Goal: Information Seeking & Learning: Check status

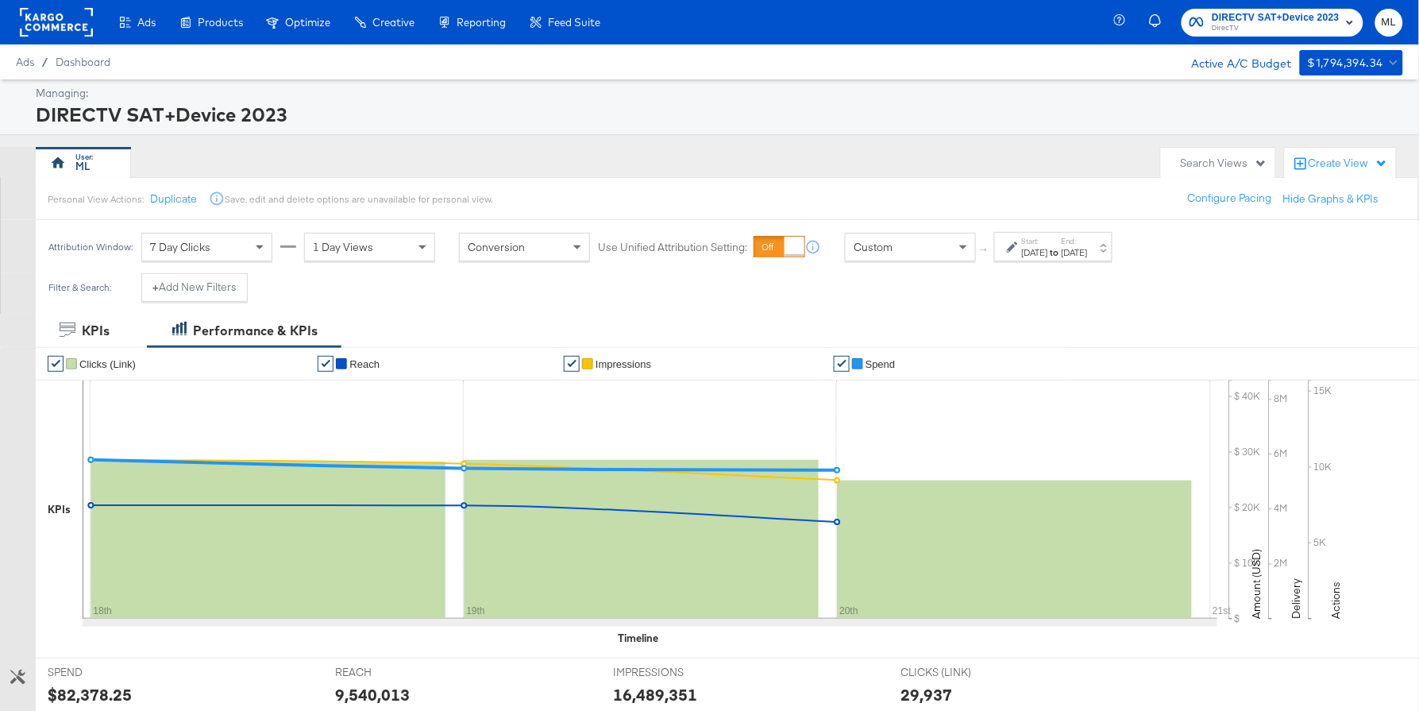
click at [1062, 254] on strong "to" at bounding box center [1054, 252] width 13 height 12
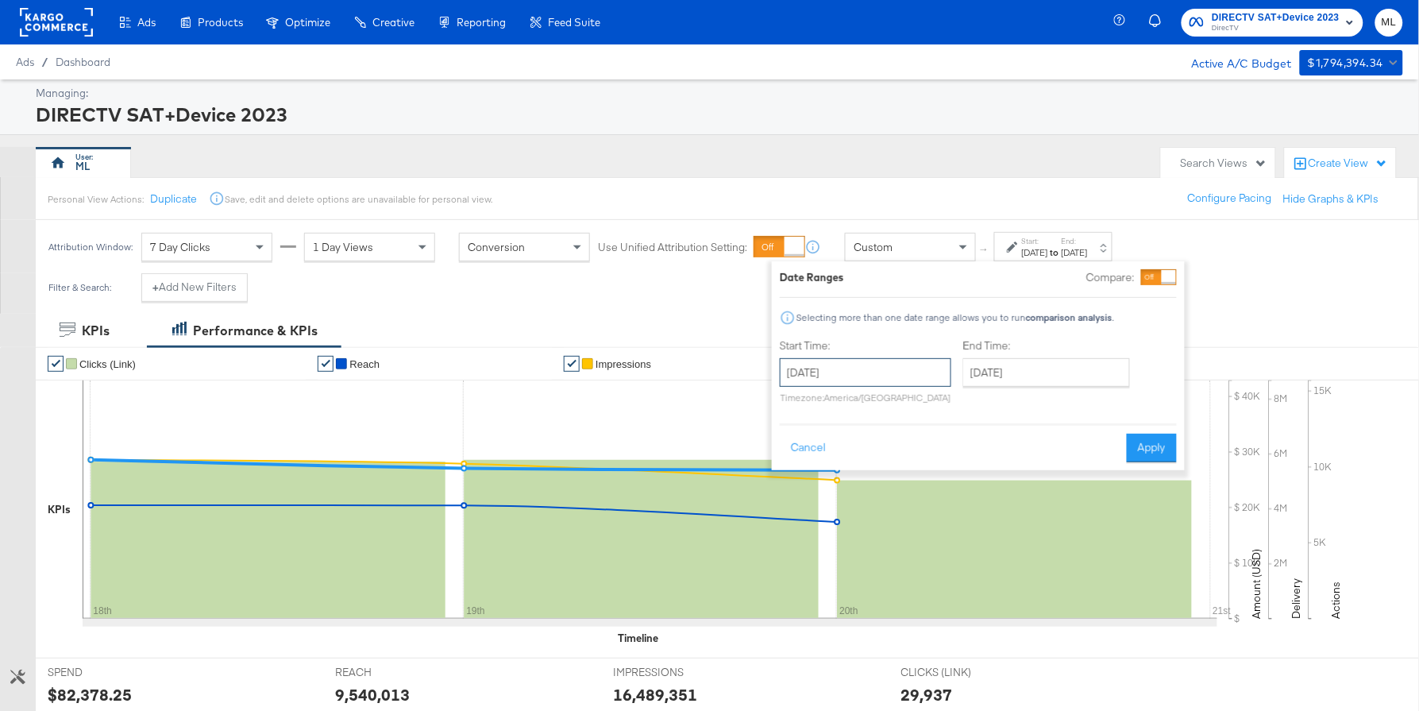
click at [868, 372] on input "[DATE]" at bounding box center [866, 372] width 172 height 29
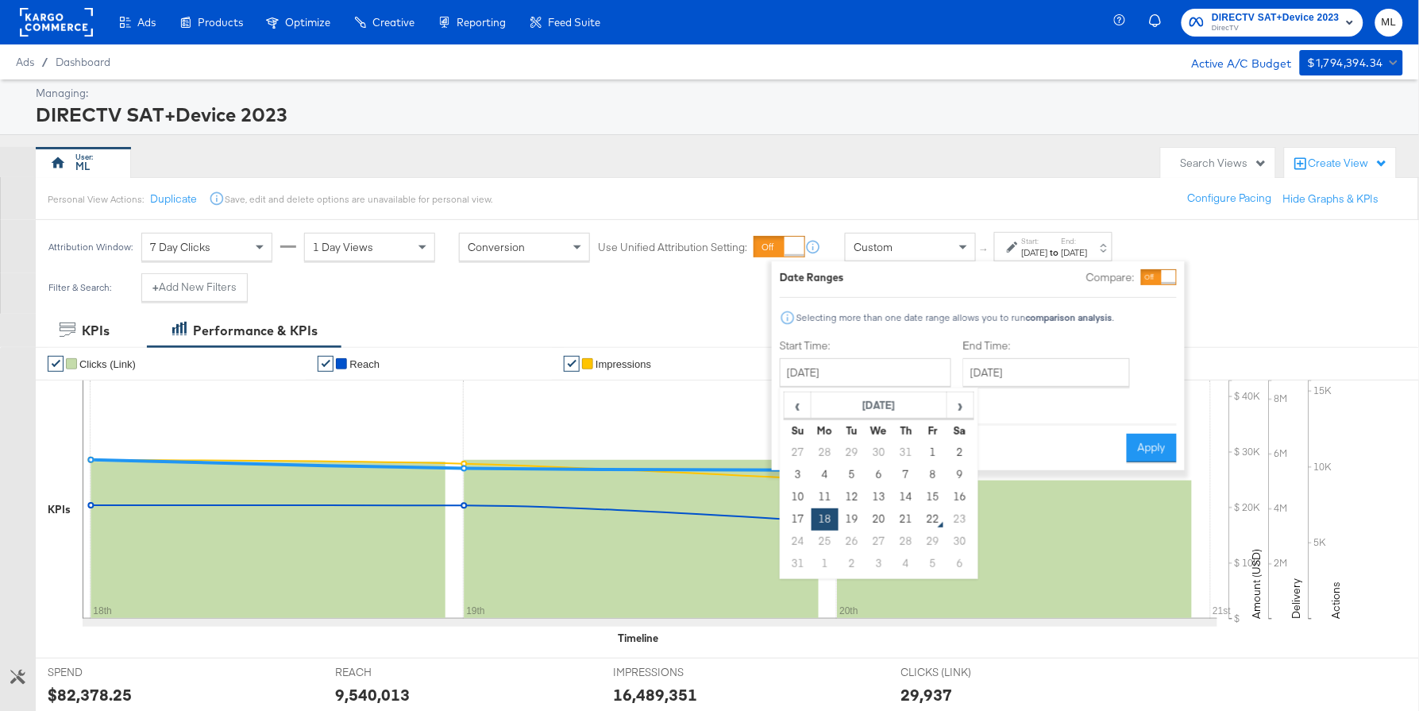
click at [788, 118] on div "DIRECTV SAT+Device 2023" at bounding box center [717, 114] width 1363 height 27
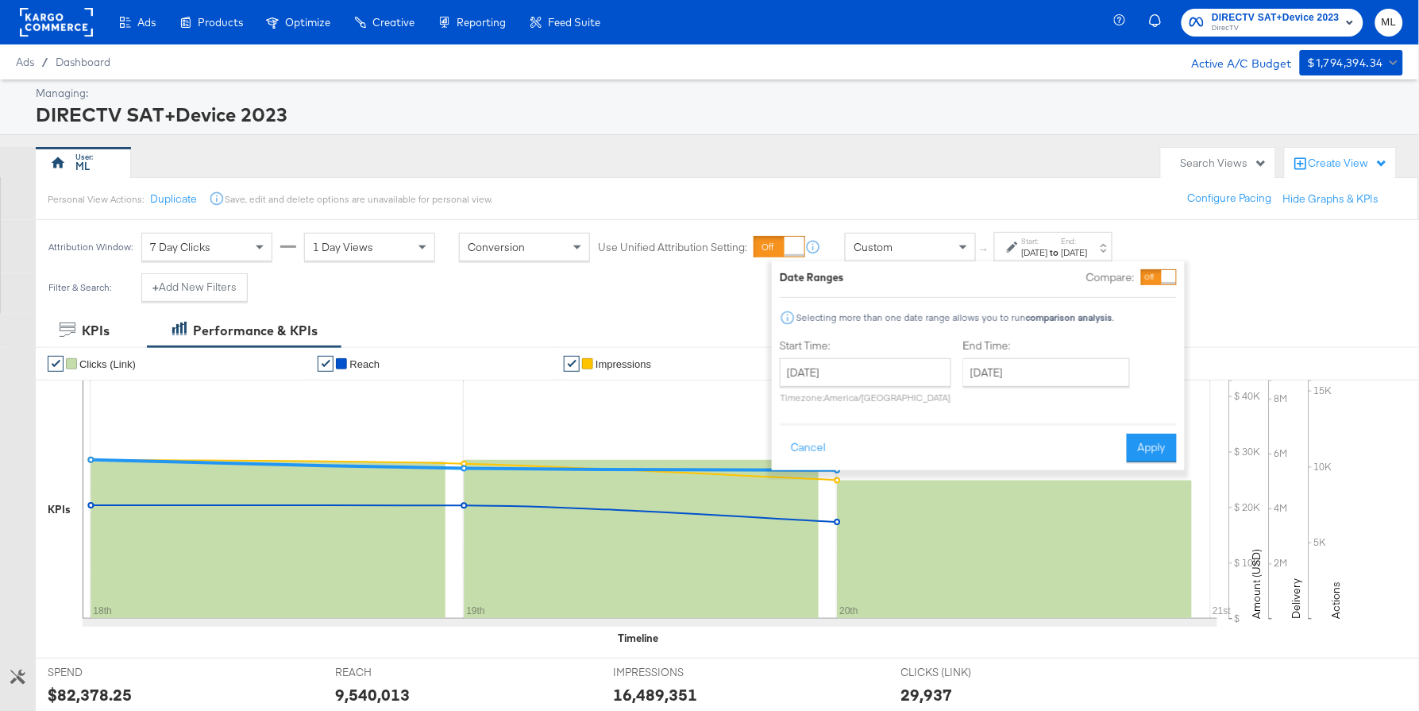
click at [337, 285] on div "Filter & Search: + Add New Filters" at bounding box center [709, 293] width 1419 height 40
click at [1027, 381] on input "[DATE]" at bounding box center [1046, 372] width 167 height 29
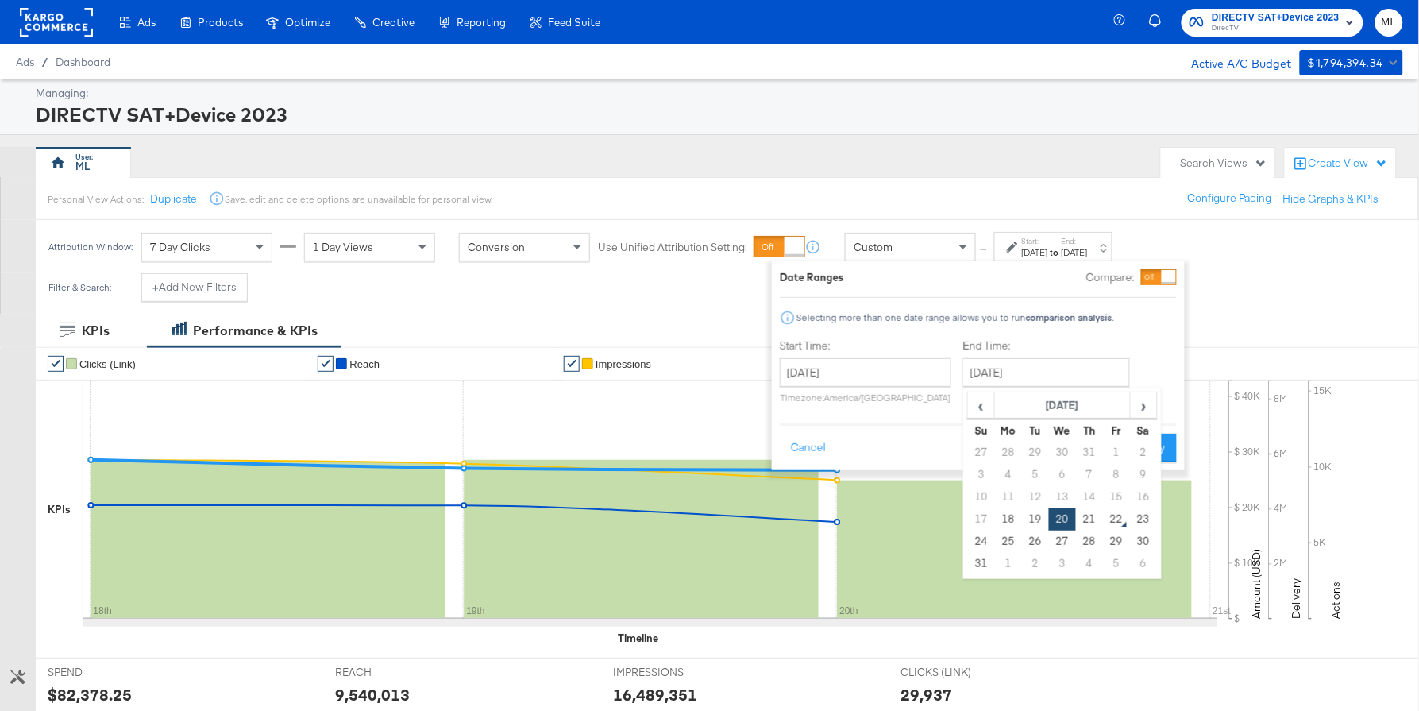
click at [1080, 519] on td "21" at bounding box center [1089, 519] width 27 height 22
type input "[DATE]"
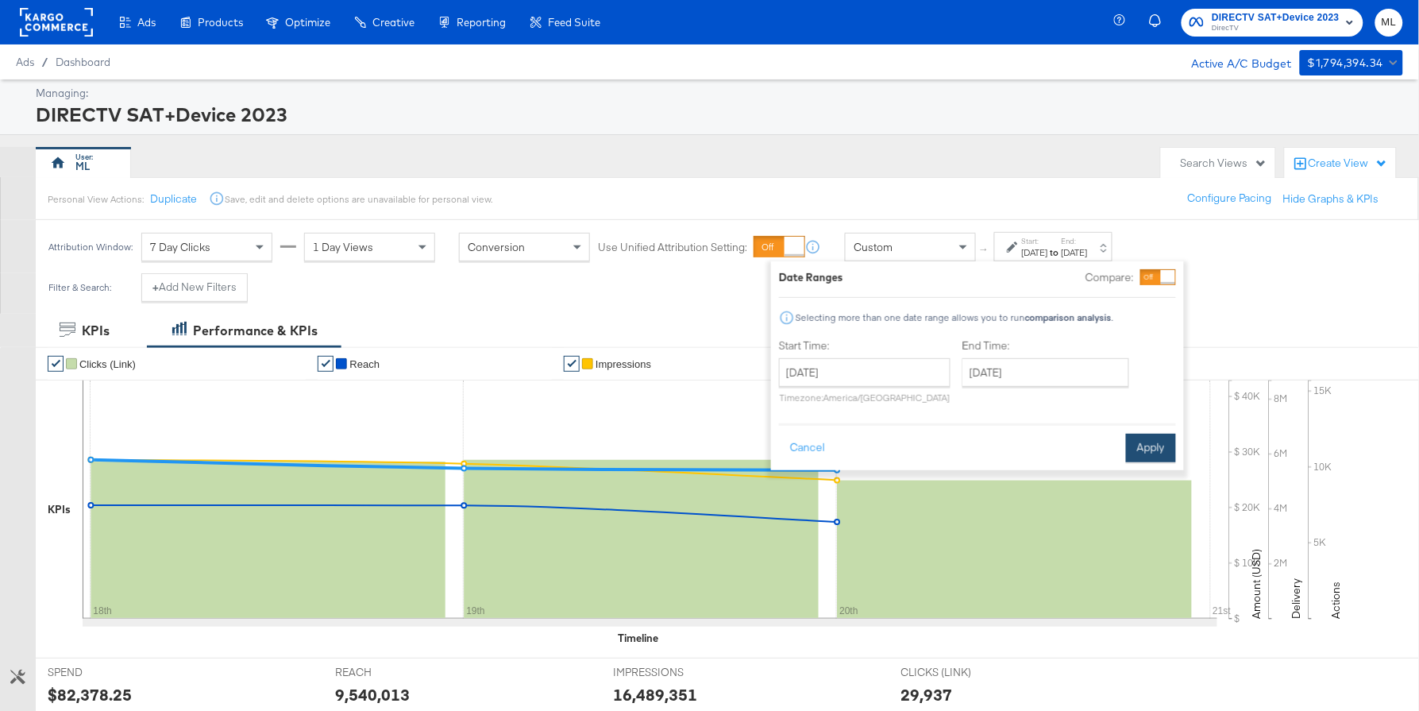
click at [1151, 444] on button "Apply" at bounding box center [1151, 448] width 50 height 29
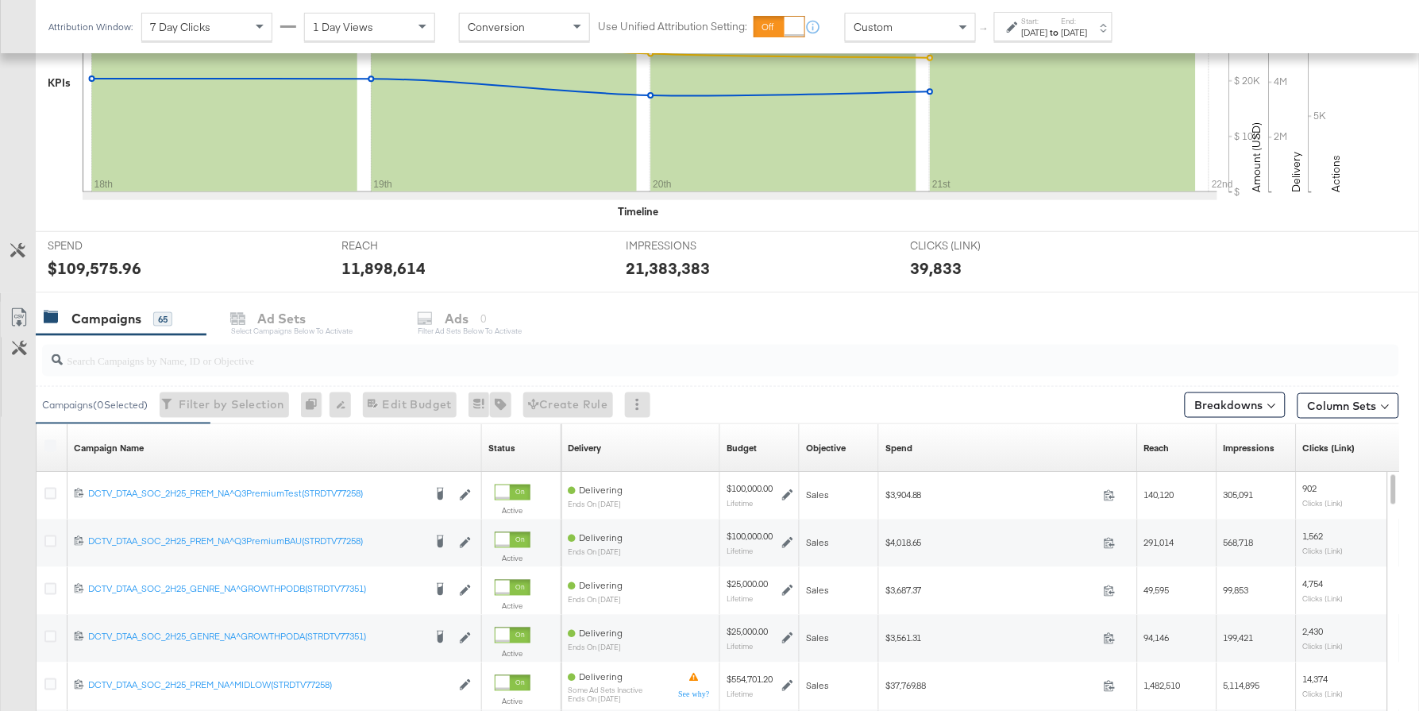
scroll to position [430, 0]
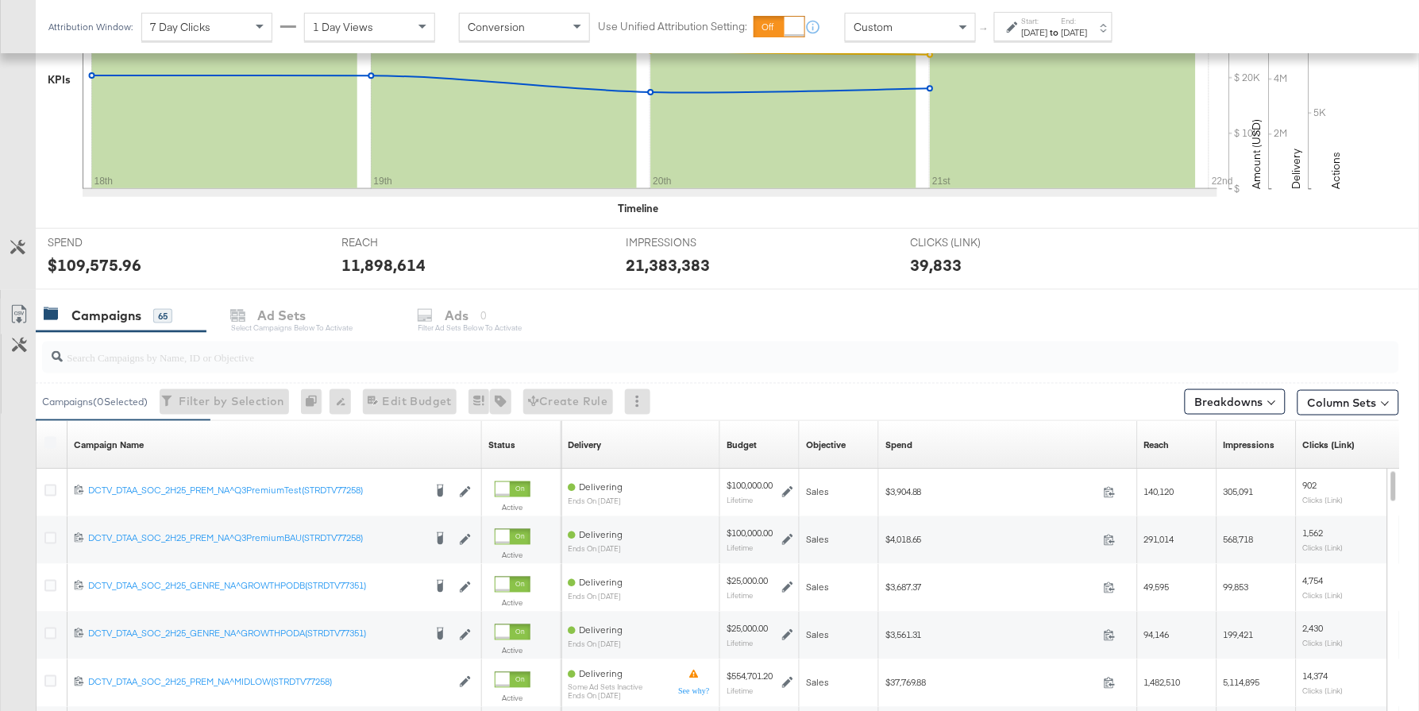
click at [655, 368] on div at bounding box center [720, 357] width 1357 height 32
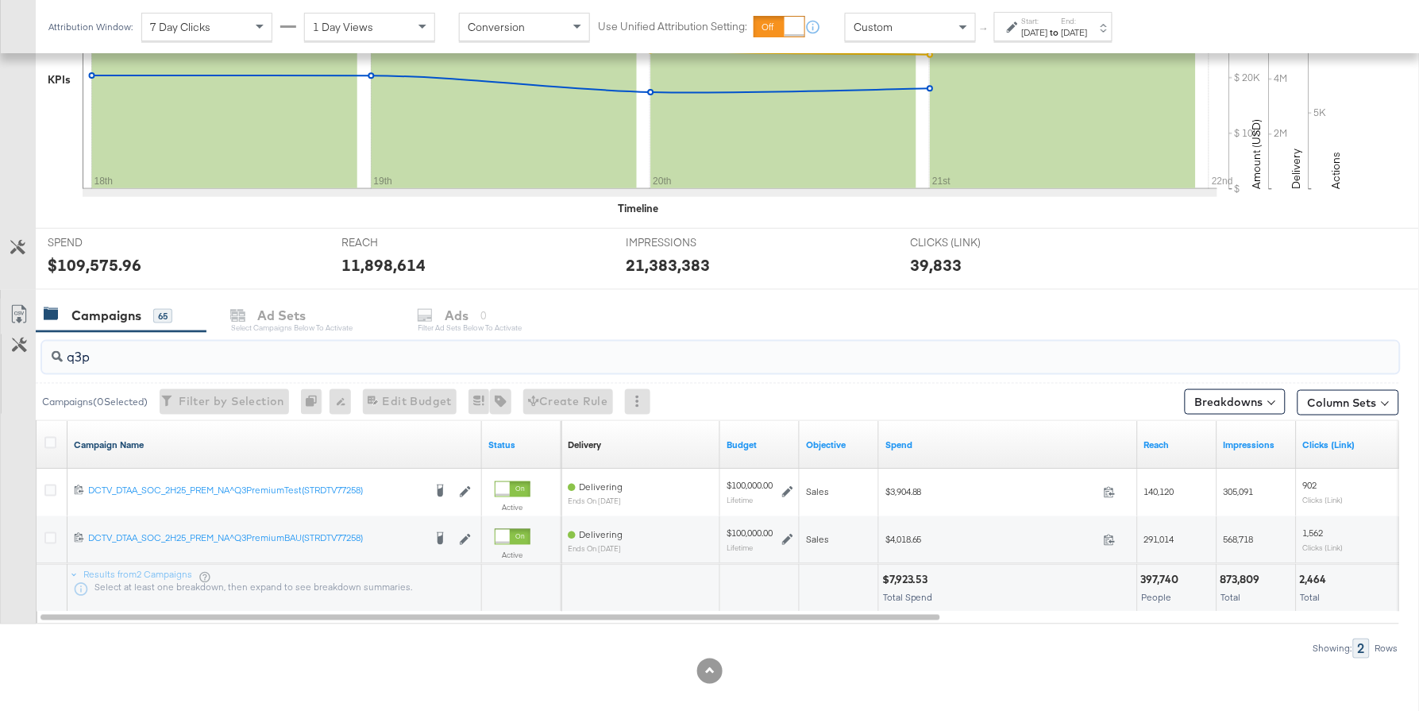
type input "q3p"
click at [245, 447] on link "Campaign Name" at bounding box center [275, 444] width 402 height 13
click at [245, 446] on link "Campaign Name ↓" at bounding box center [275, 444] width 402 height 13
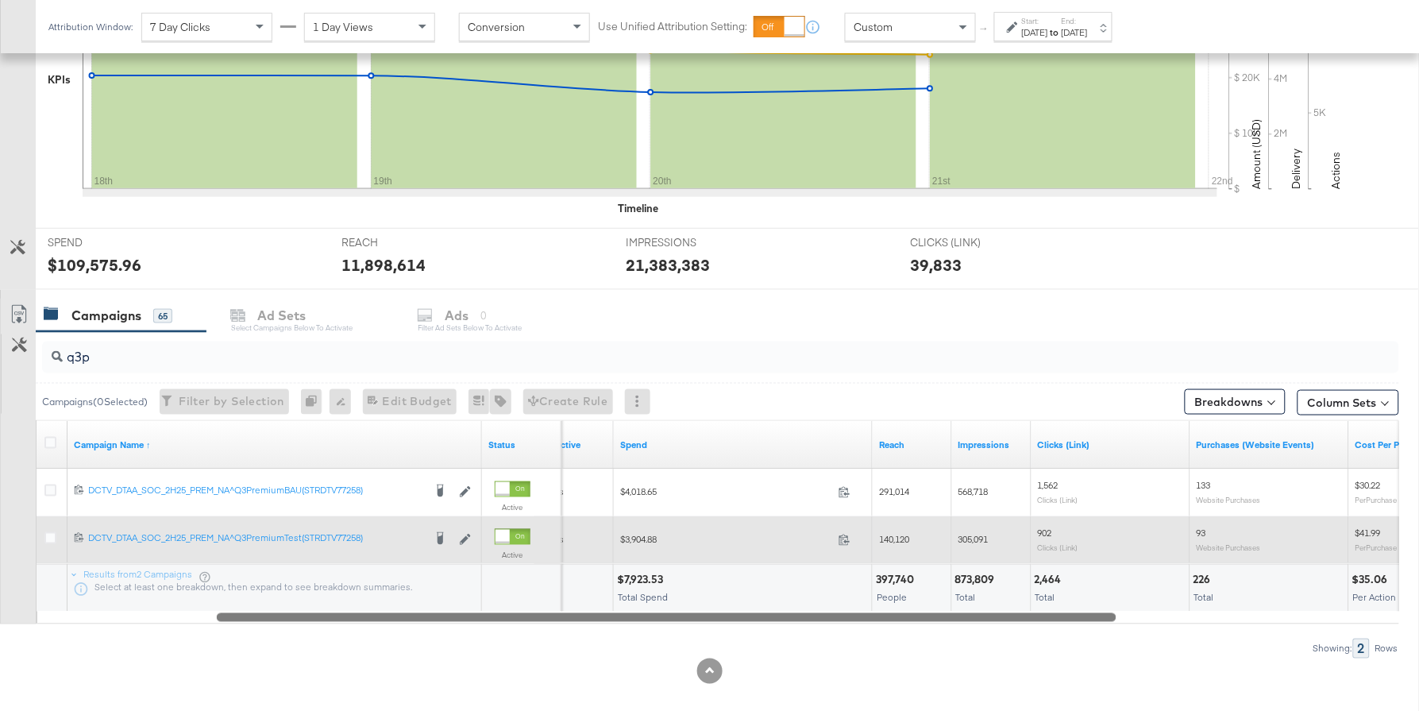
drag, startPoint x: 435, startPoint y: 621, endPoint x: 697, endPoint y: 558, distance: 269.4
click at [616, 621] on div "q3p Campaigns ( 0 Selected) Filter by Selection Filter 0 campaigns 0 Rename 0 c…" at bounding box center [699, 495] width 1399 height 326
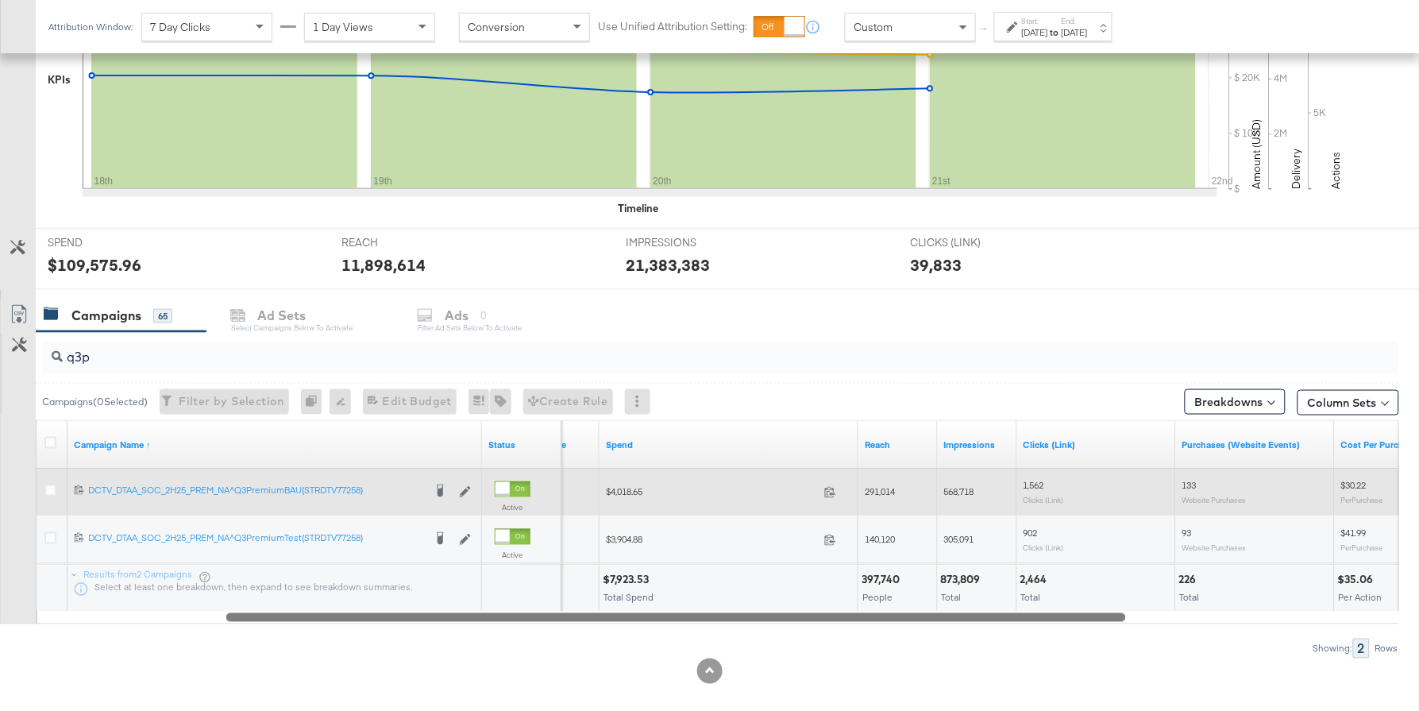
click at [629, 488] on span "$4,018.65" at bounding box center [712, 492] width 212 height 12
copy span "4,018.65"
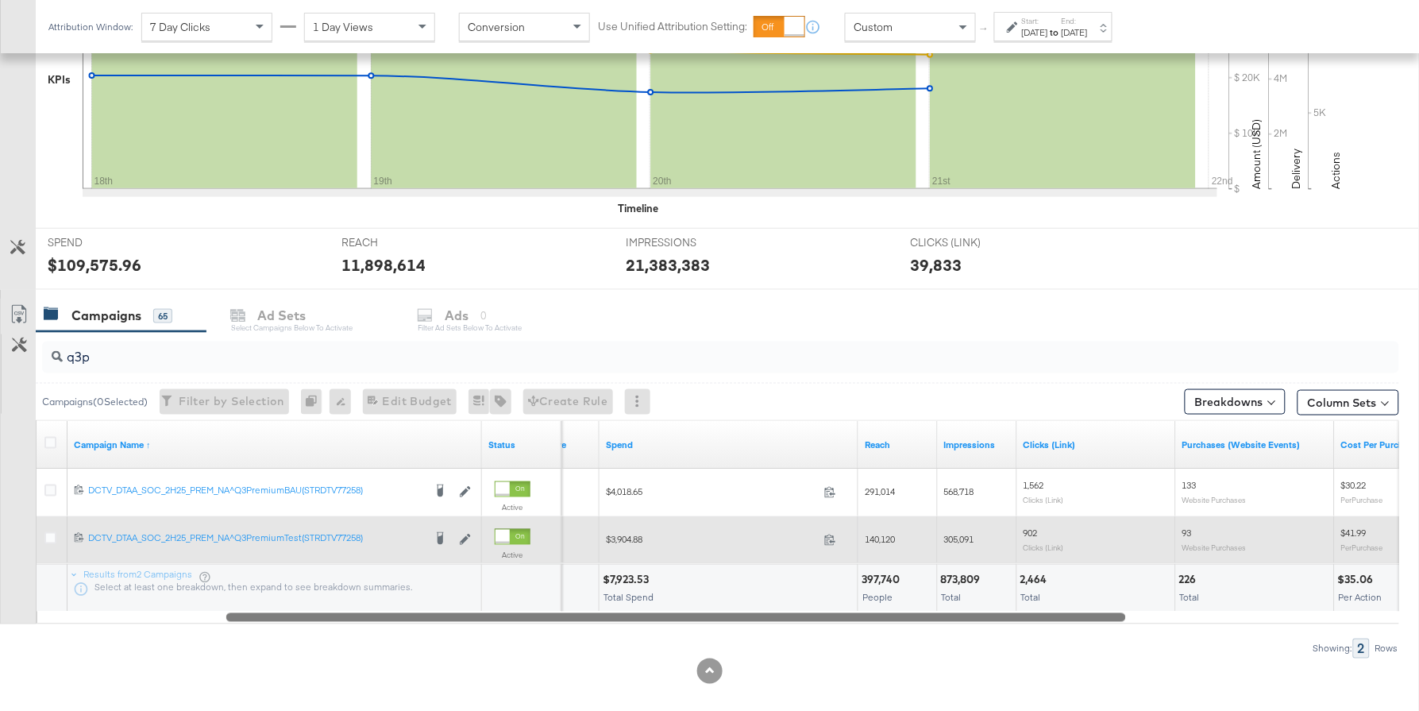
click at [634, 538] on span "$3,904.88" at bounding box center [712, 540] width 212 height 12
click at [634, 540] on span "$3,904.88" at bounding box center [712, 540] width 212 height 12
click at [634, 539] on span "$3,904.88" at bounding box center [712, 540] width 212 height 12
copy span "3,904.88"
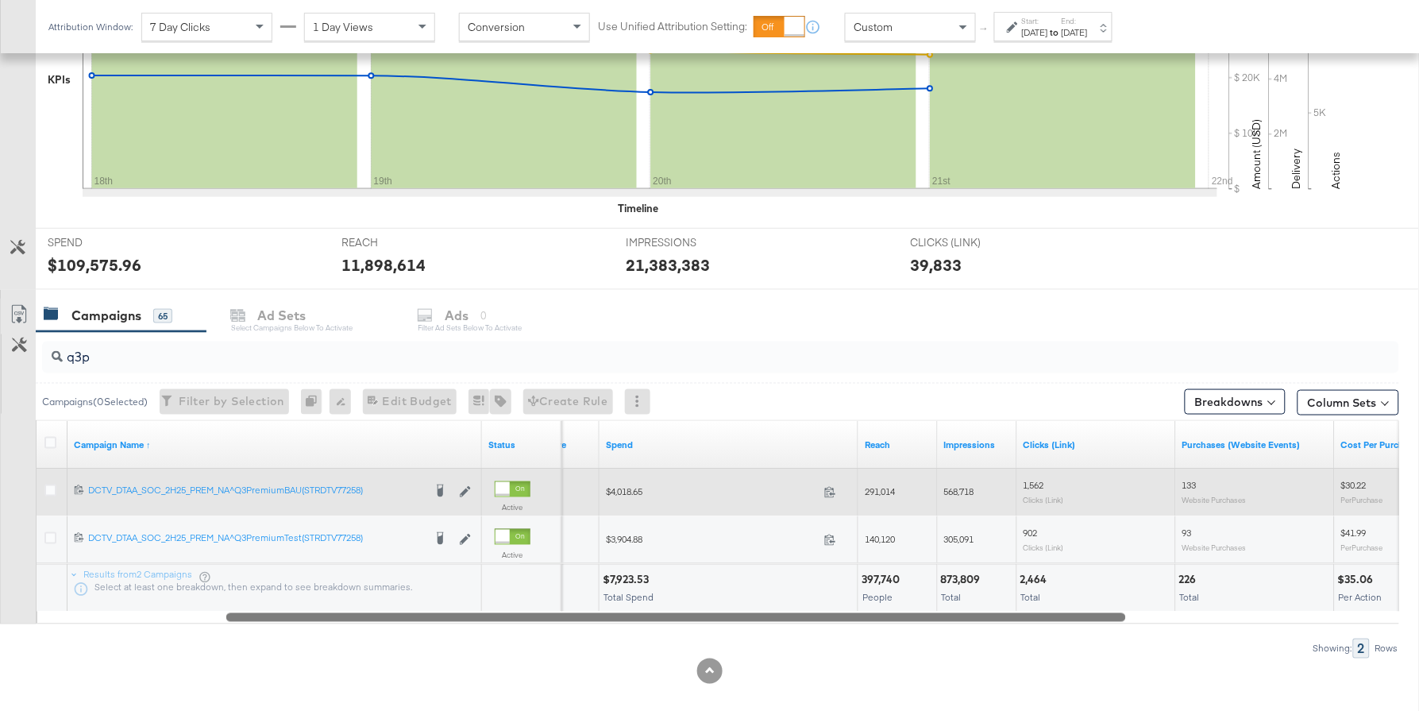
click at [887, 489] on span "291,014" at bounding box center [880, 492] width 30 height 12
copy span "291,014"
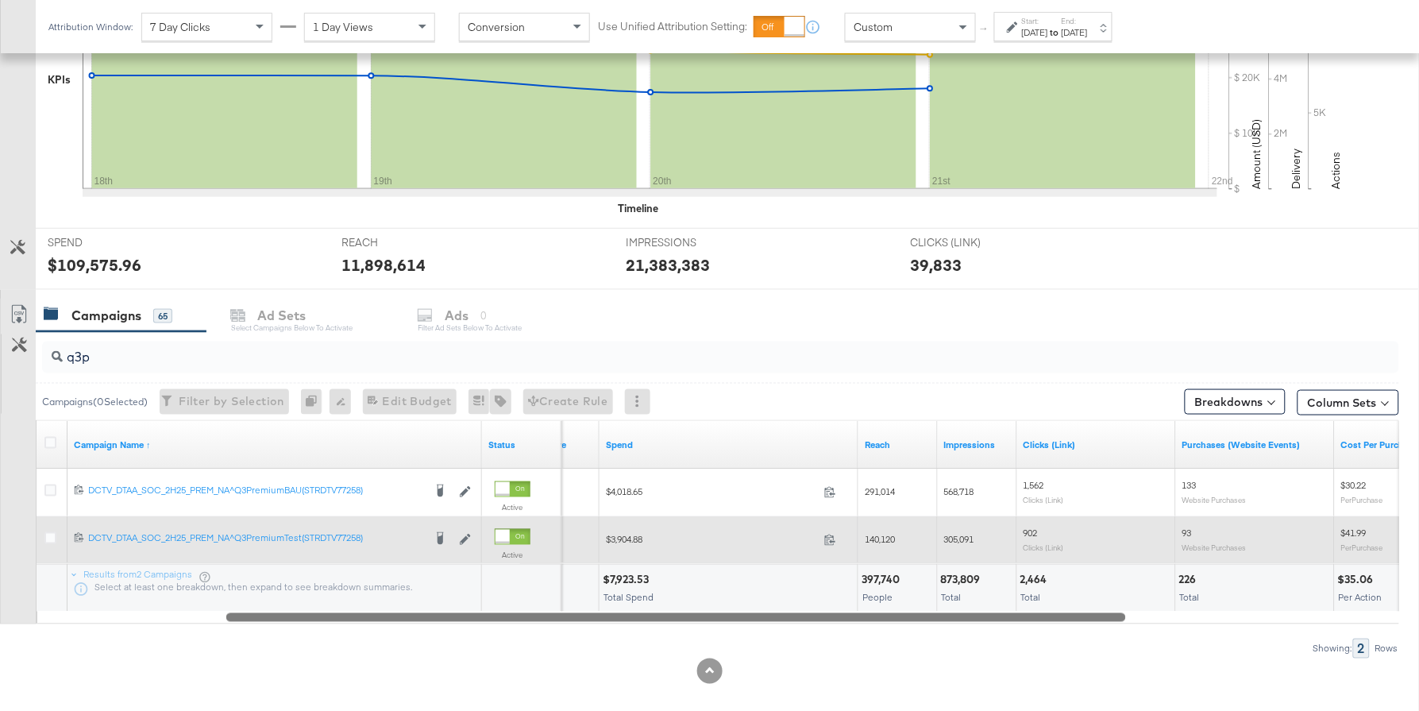
click at [878, 540] on span "140,120" at bounding box center [880, 540] width 30 height 12
copy span "140,120"
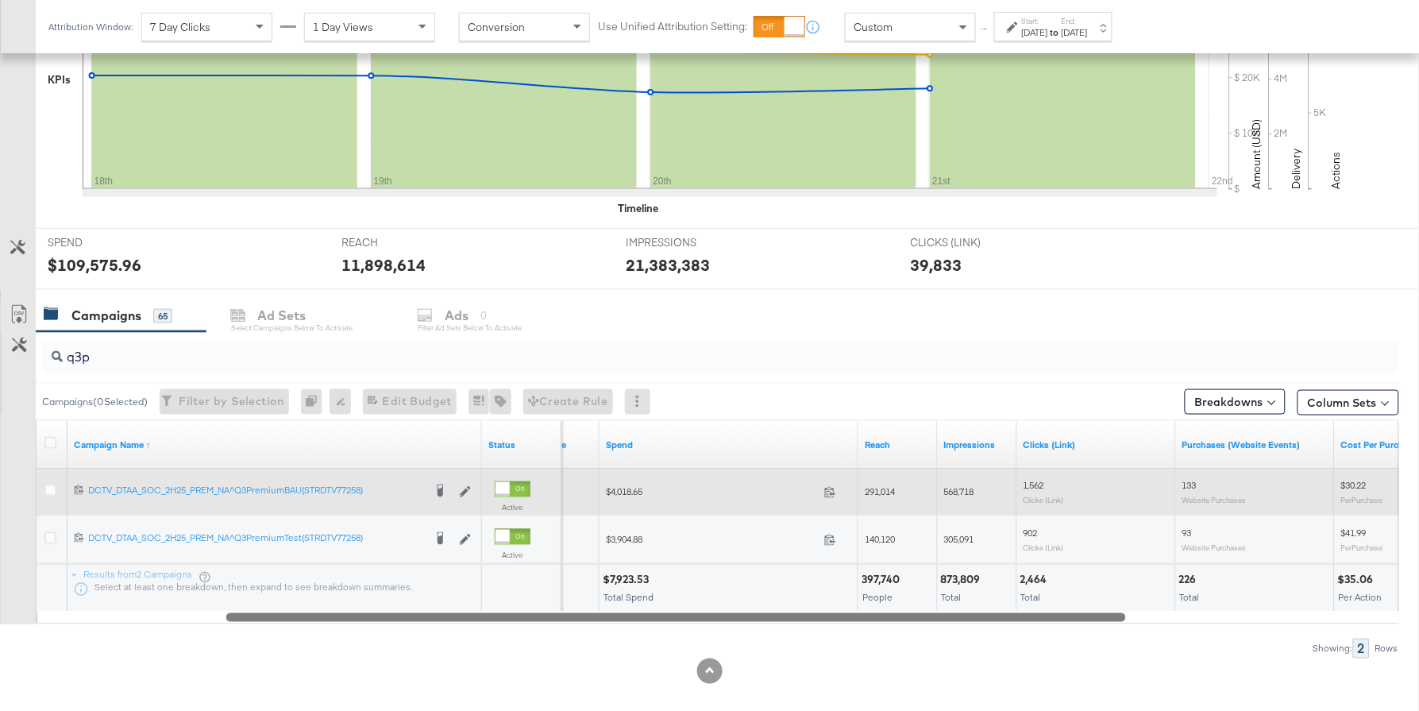
click at [962, 492] on span "568,718" at bounding box center [959, 492] width 30 height 12
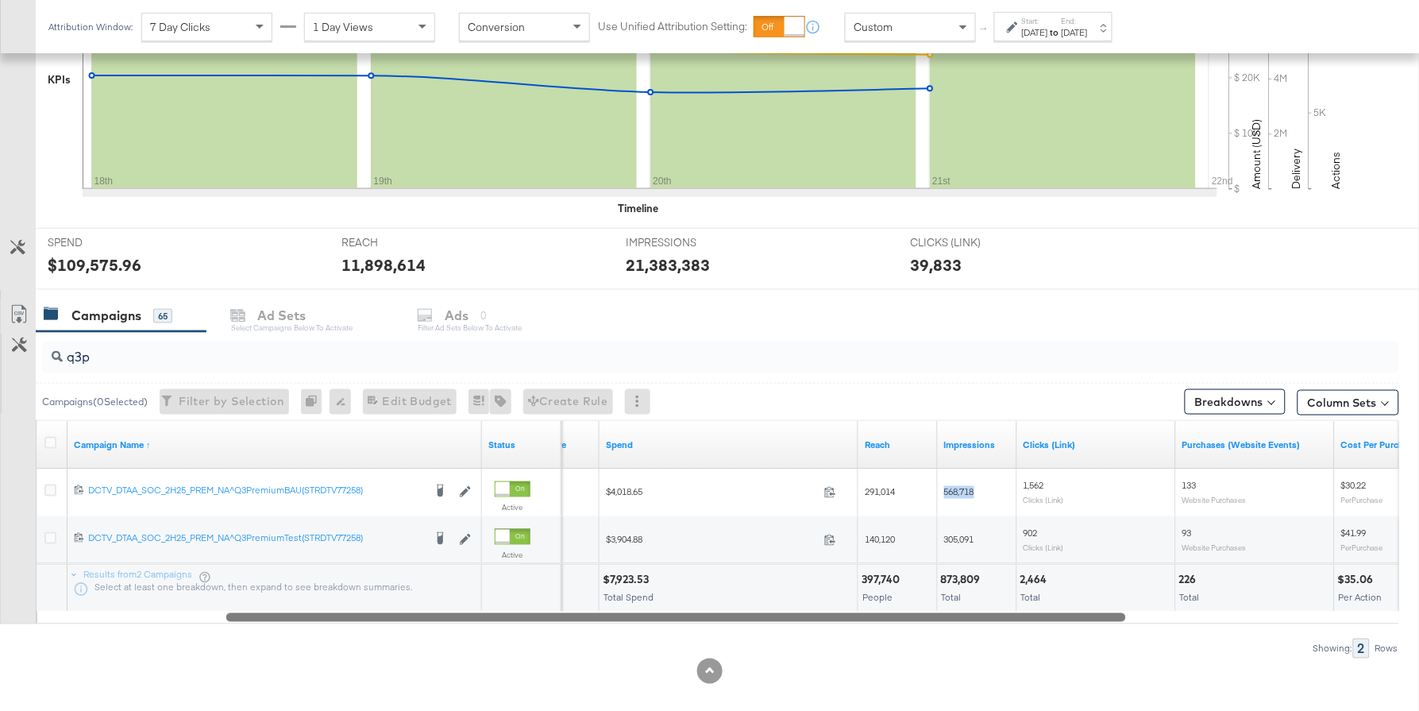
copy span "568,718"
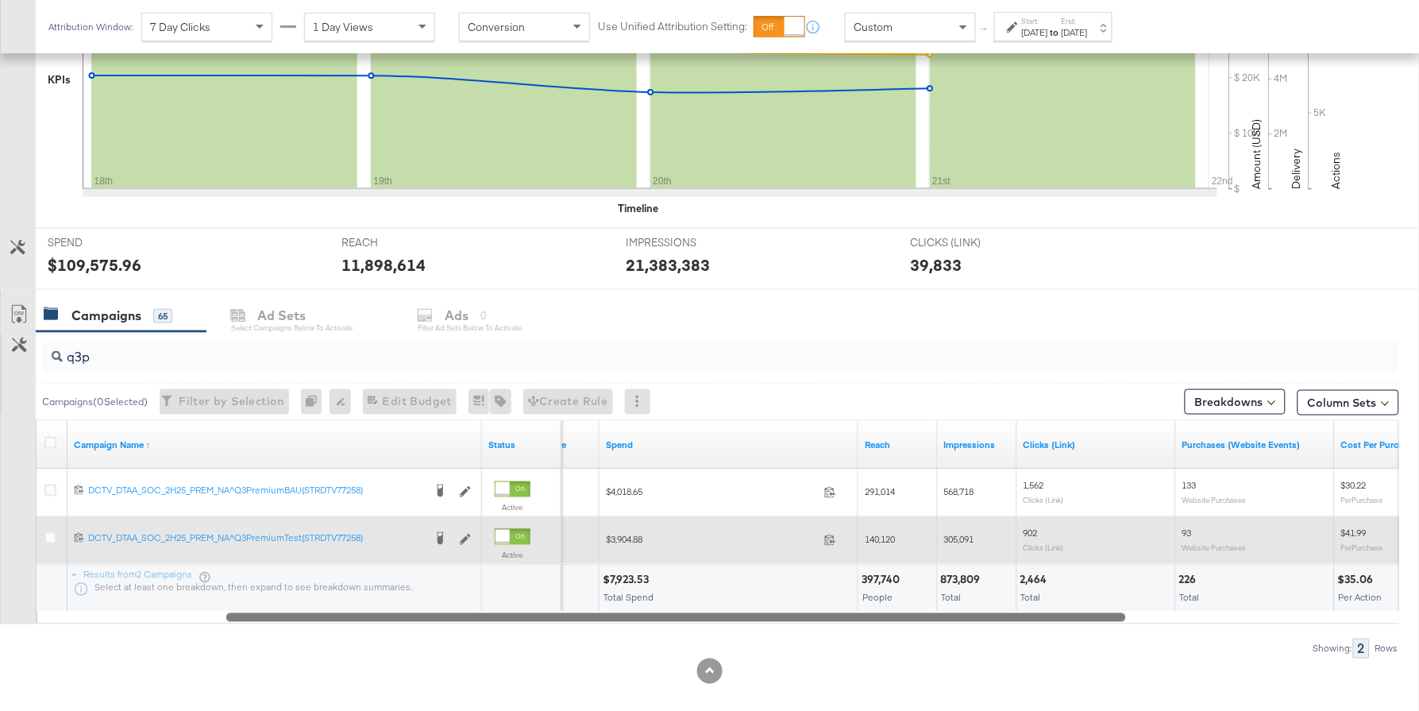
click at [958, 541] on span "305,091" at bounding box center [959, 540] width 30 height 12
click at [958, 542] on span "305,091" at bounding box center [959, 540] width 30 height 12
copy span "305,091"
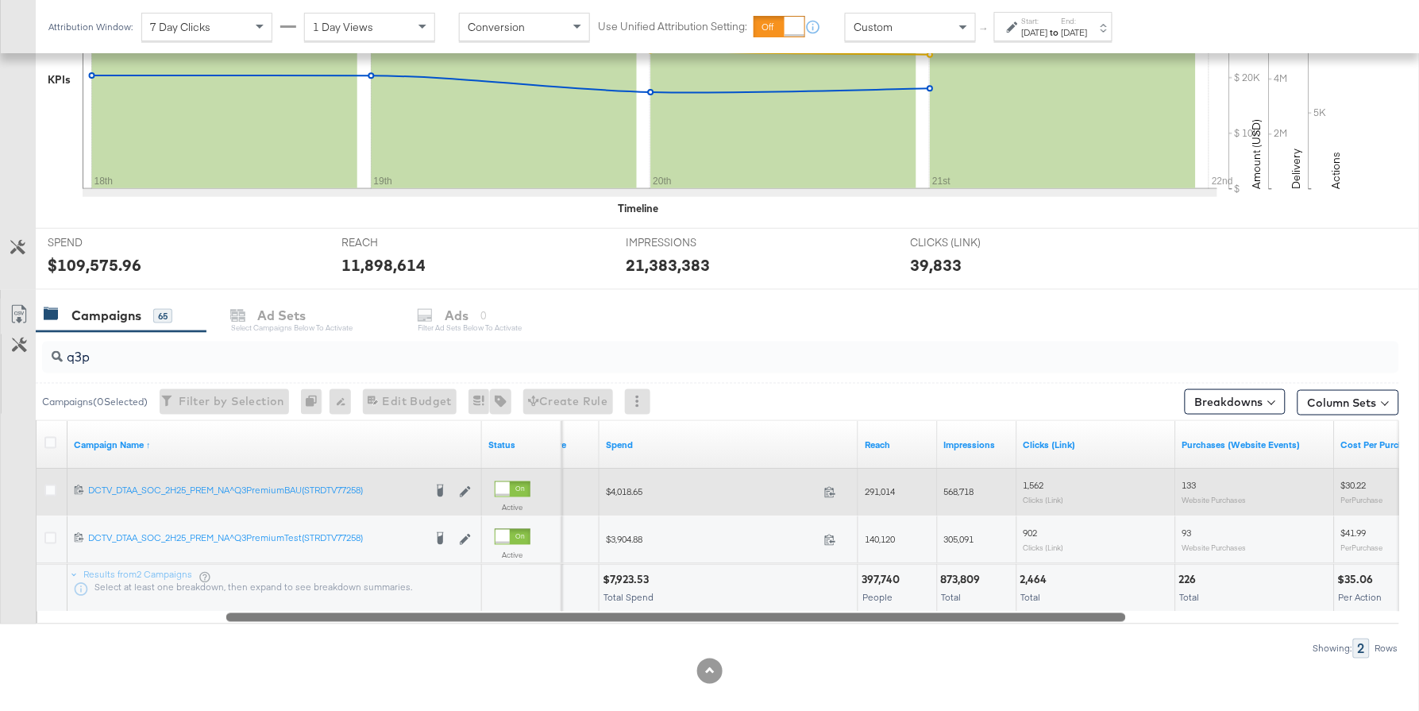
click at [1036, 482] on span "1,562" at bounding box center [1033, 486] width 21 height 12
copy span "1,562"
